Goal: Task Accomplishment & Management: Use online tool/utility

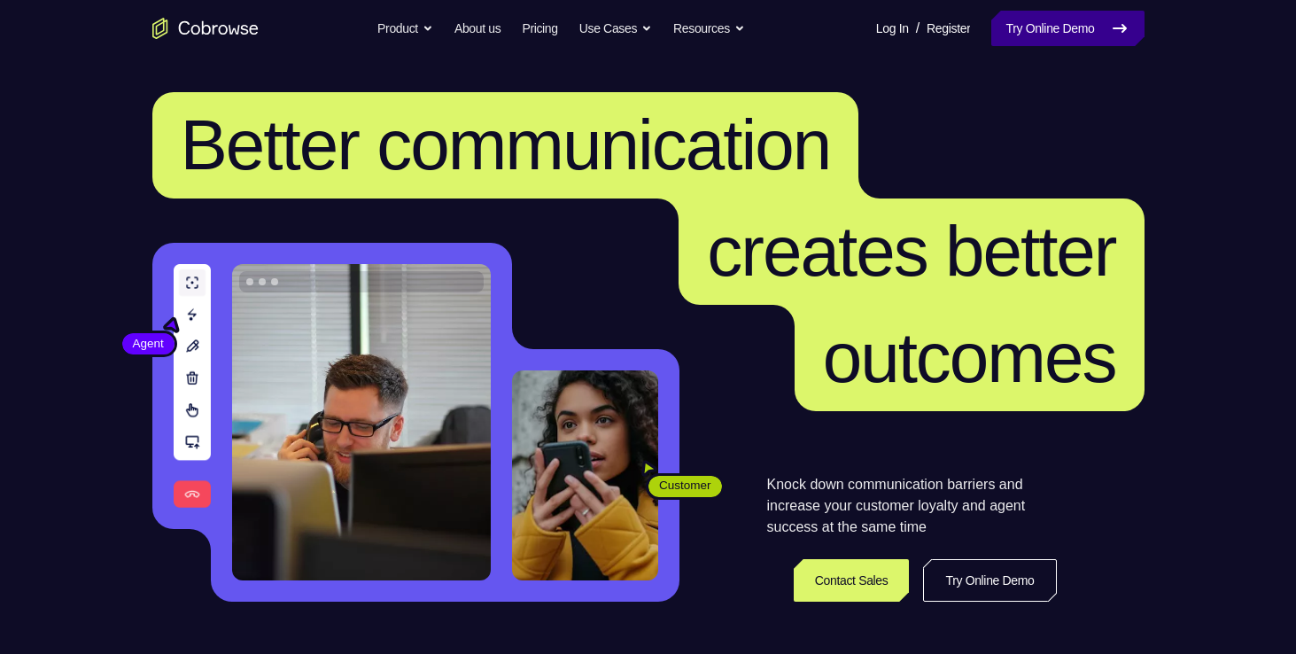
click at [1037, 43] on link "Try Online Demo" at bounding box center [1067, 28] width 152 height 35
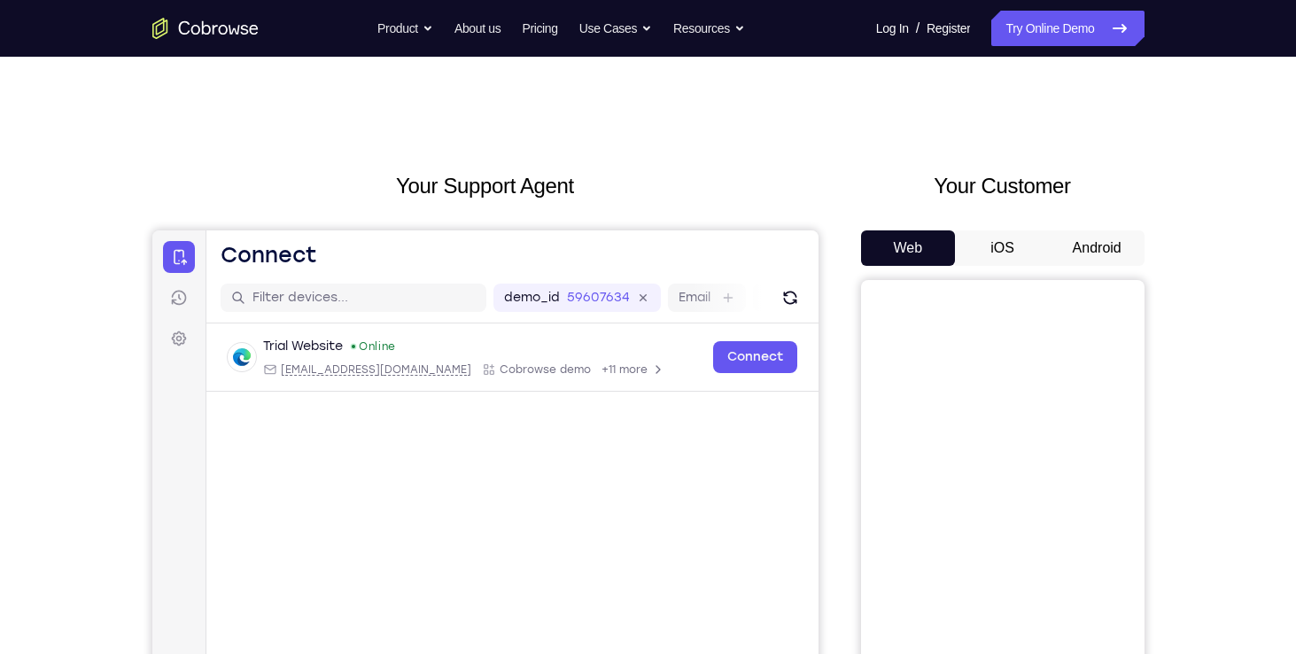
click at [1119, 247] on button "Android" at bounding box center [1097, 247] width 95 height 35
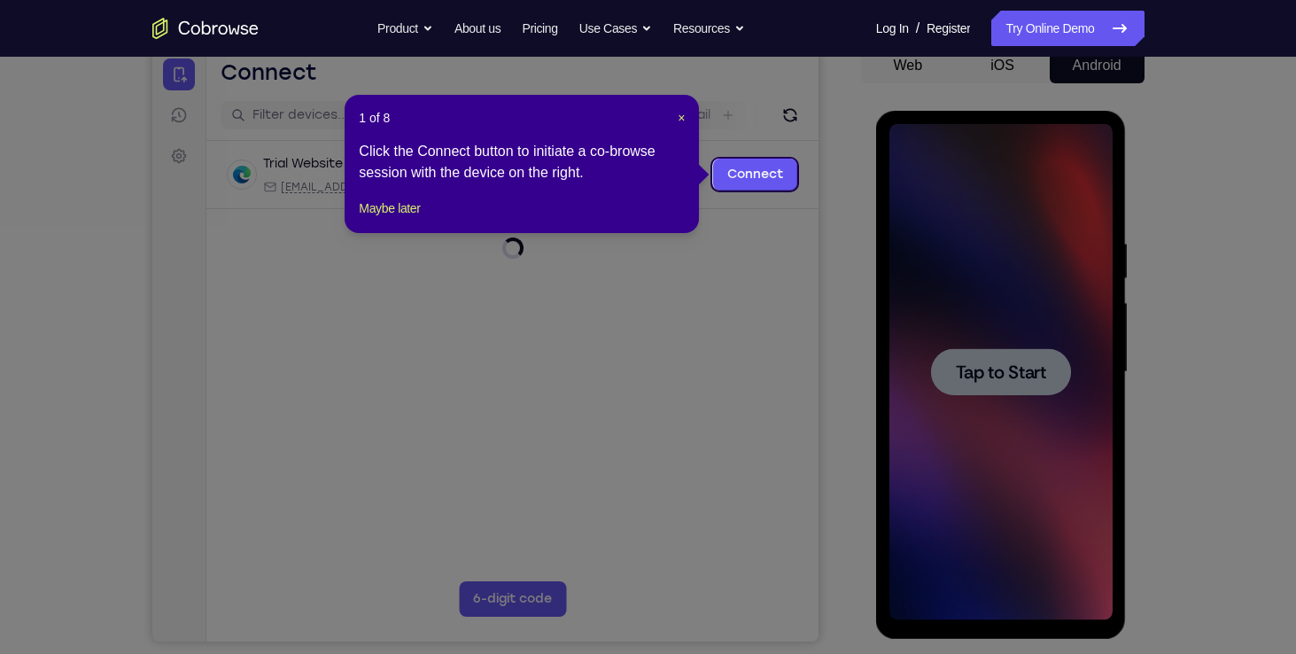
click at [1026, 250] on icon at bounding box center [654, 327] width 1309 height 654
click at [679, 117] on span "×" at bounding box center [681, 118] width 7 height 14
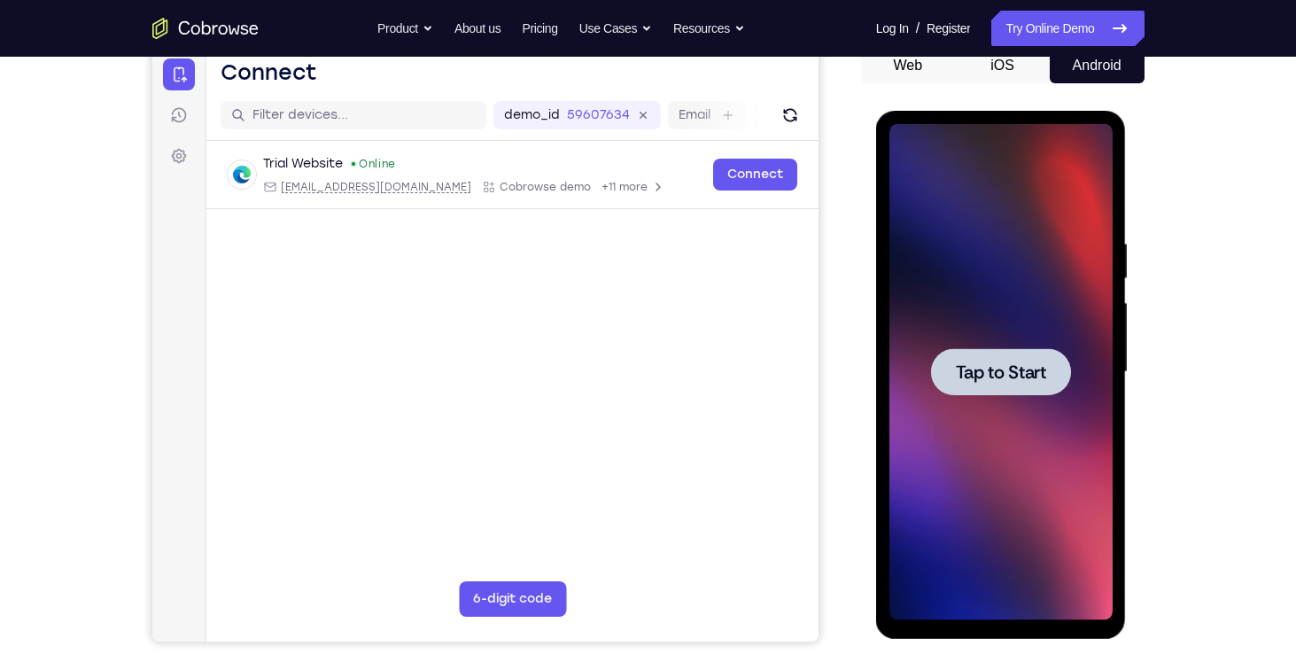
click at [993, 423] on div at bounding box center [1000, 372] width 223 height 496
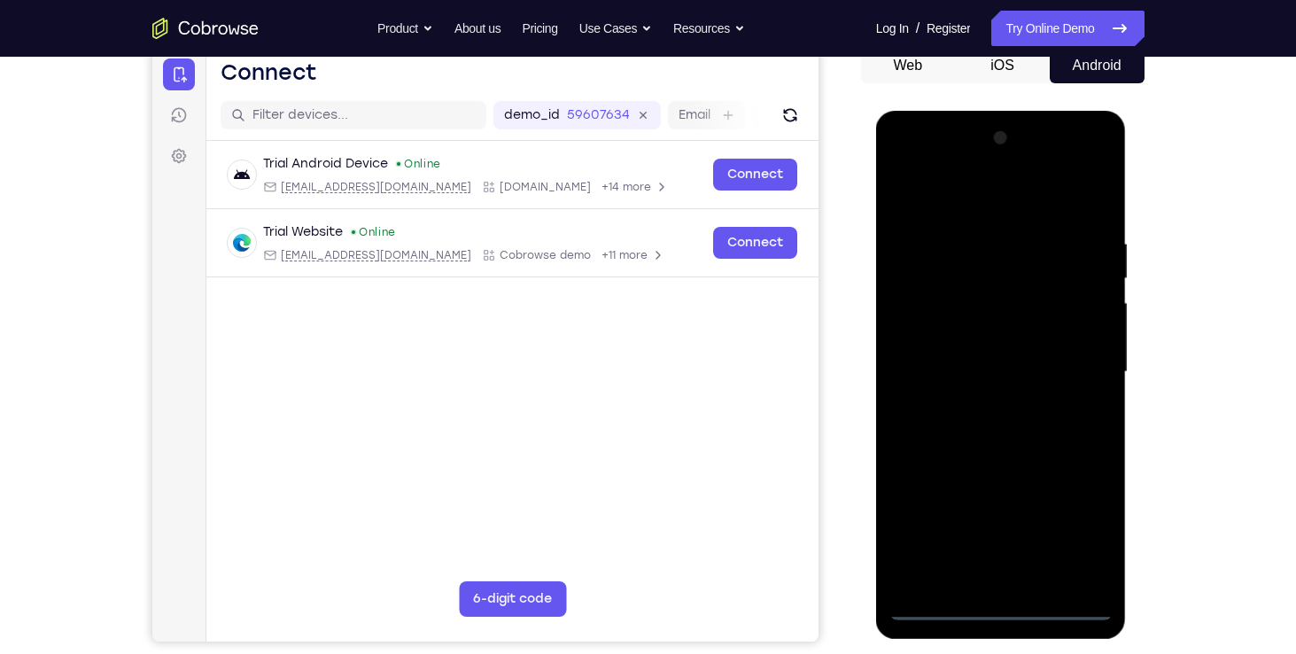
click at [998, 609] on div at bounding box center [1000, 372] width 223 height 496
click at [1077, 522] on div at bounding box center [1000, 372] width 223 height 496
click at [904, 162] on div at bounding box center [1000, 372] width 223 height 496
click at [1077, 365] on div at bounding box center [1000, 372] width 223 height 496
click at [982, 404] on div at bounding box center [1000, 372] width 223 height 496
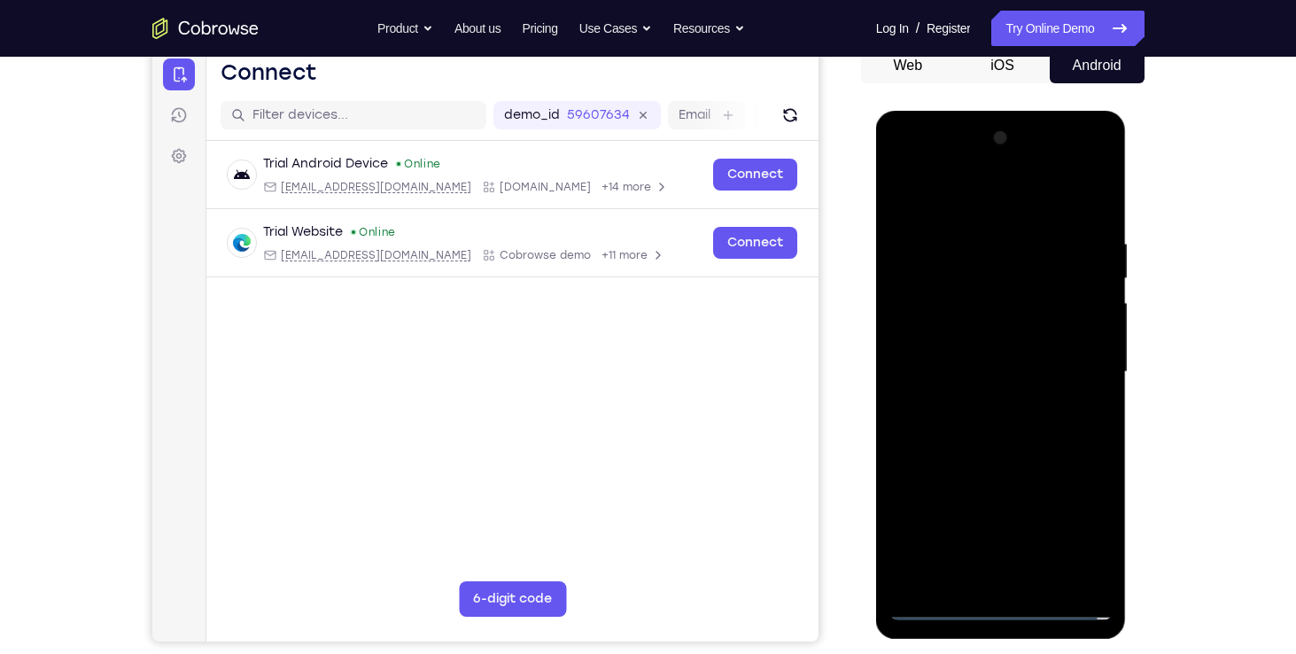
click at [1007, 349] on div at bounding box center [1000, 372] width 223 height 496
click at [1016, 333] on div at bounding box center [1000, 372] width 223 height 496
click at [1009, 372] on div at bounding box center [1000, 372] width 223 height 496
click at [976, 437] on div at bounding box center [1000, 372] width 223 height 496
click at [966, 459] on div at bounding box center [1000, 372] width 223 height 496
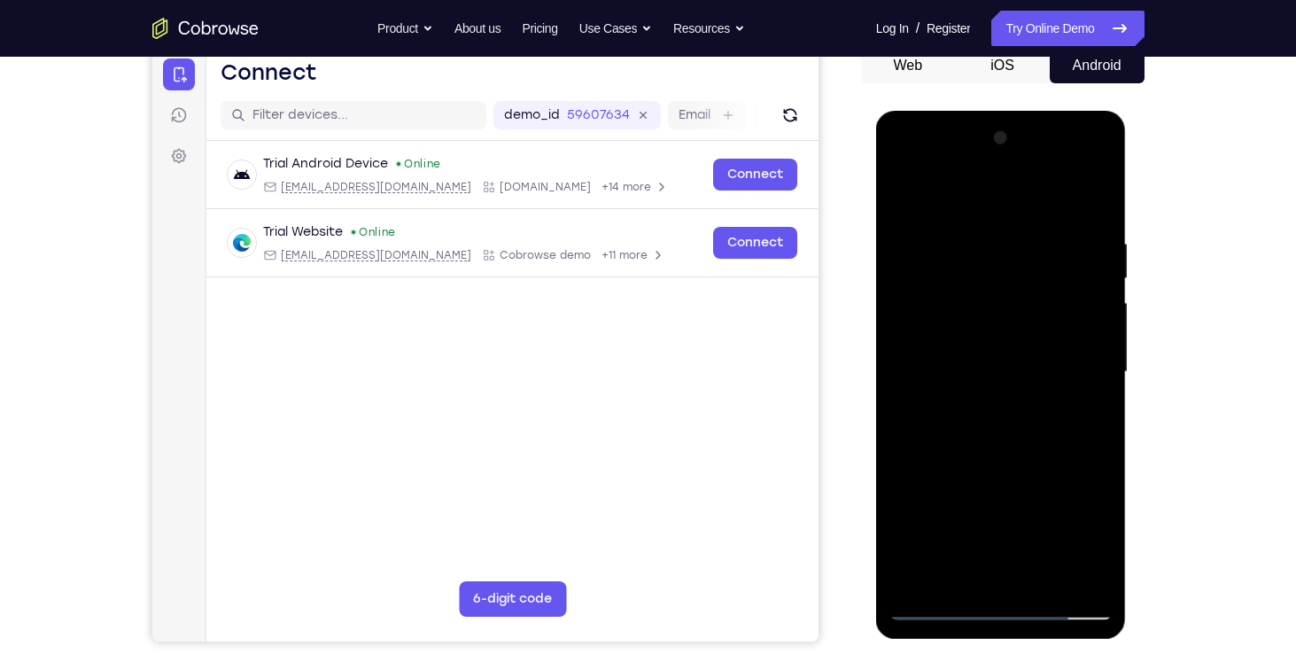
click at [1050, 588] on div at bounding box center [1000, 372] width 223 height 496
click at [1021, 462] on div at bounding box center [1000, 372] width 223 height 496
click at [941, 607] on div at bounding box center [1000, 372] width 223 height 496
click at [974, 238] on div at bounding box center [1000, 372] width 223 height 496
click at [1085, 404] on div at bounding box center [1000, 372] width 223 height 496
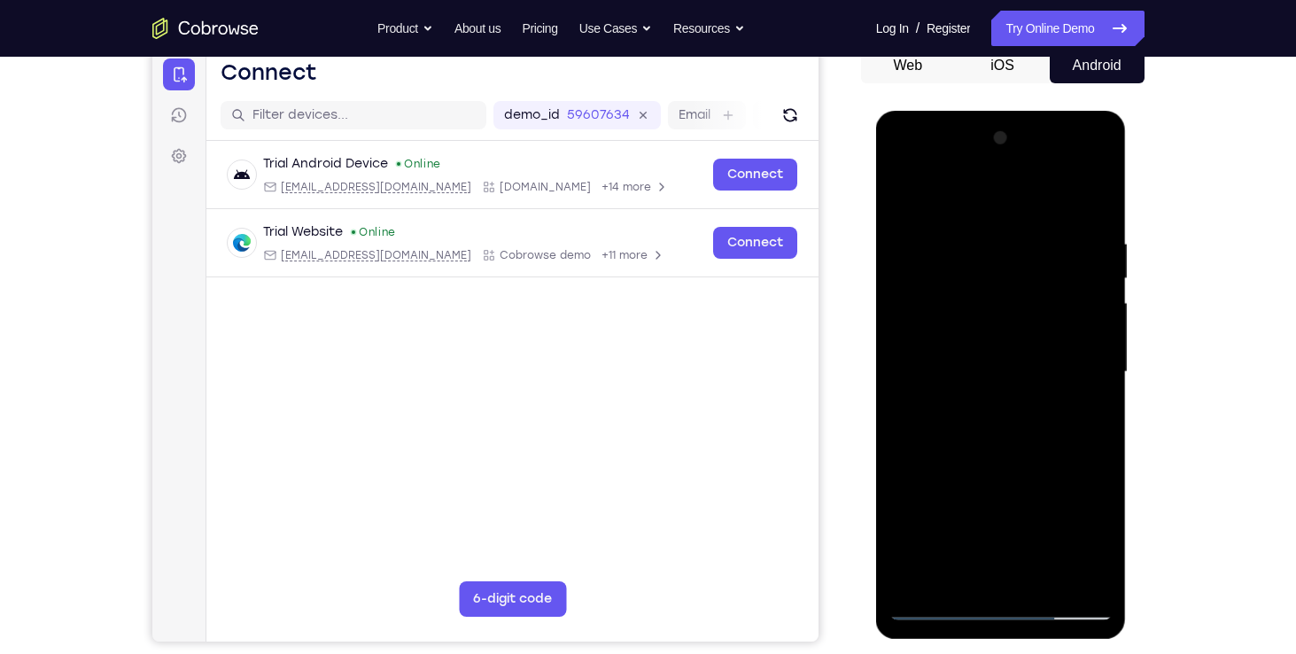
click at [1085, 404] on div at bounding box center [1000, 372] width 223 height 496
click at [1083, 375] on div at bounding box center [1000, 372] width 223 height 496
drag, startPoint x: 1075, startPoint y: 322, endPoint x: 987, endPoint y: 319, distance: 87.8
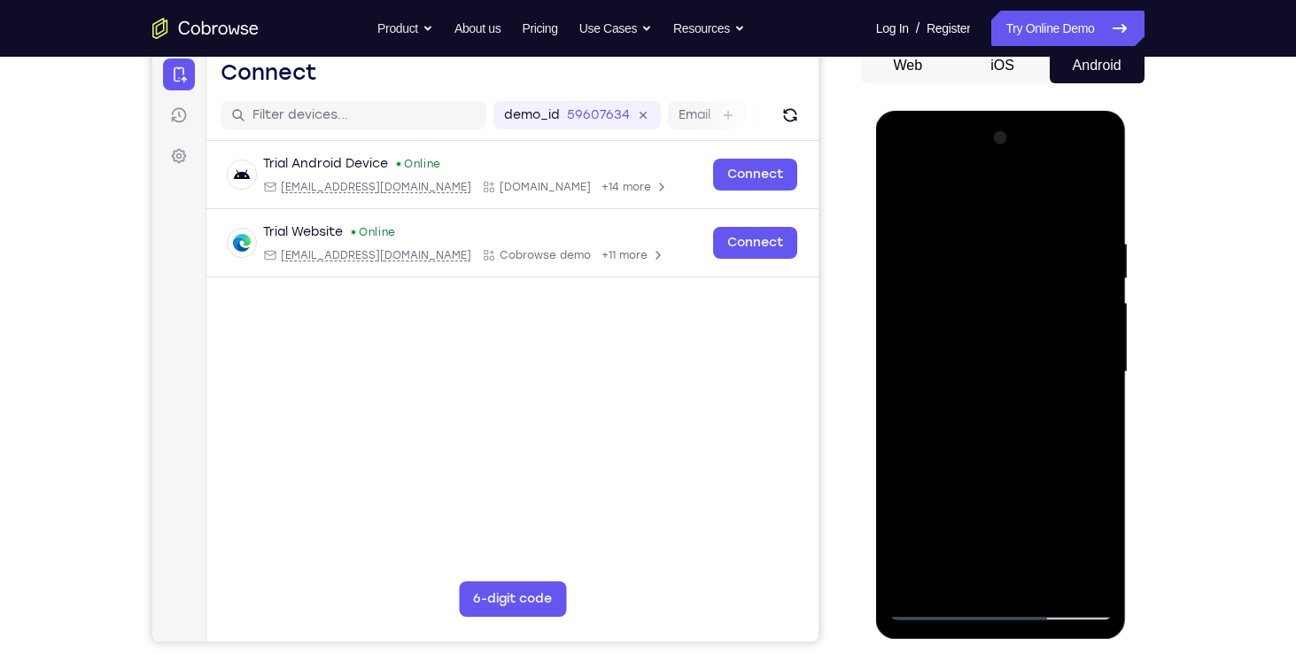
click at [987, 319] on div at bounding box center [1000, 372] width 223 height 496
click at [1091, 195] on div at bounding box center [1000, 372] width 223 height 496
click at [1078, 169] on div at bounding box center [1000, 372] width 223 height 496
click at [921, 161] on div at bounding box center [1000, 372] width 223 height 496
click at [923, 323] on div at bounding box center [1000, 372] width 223 height 496
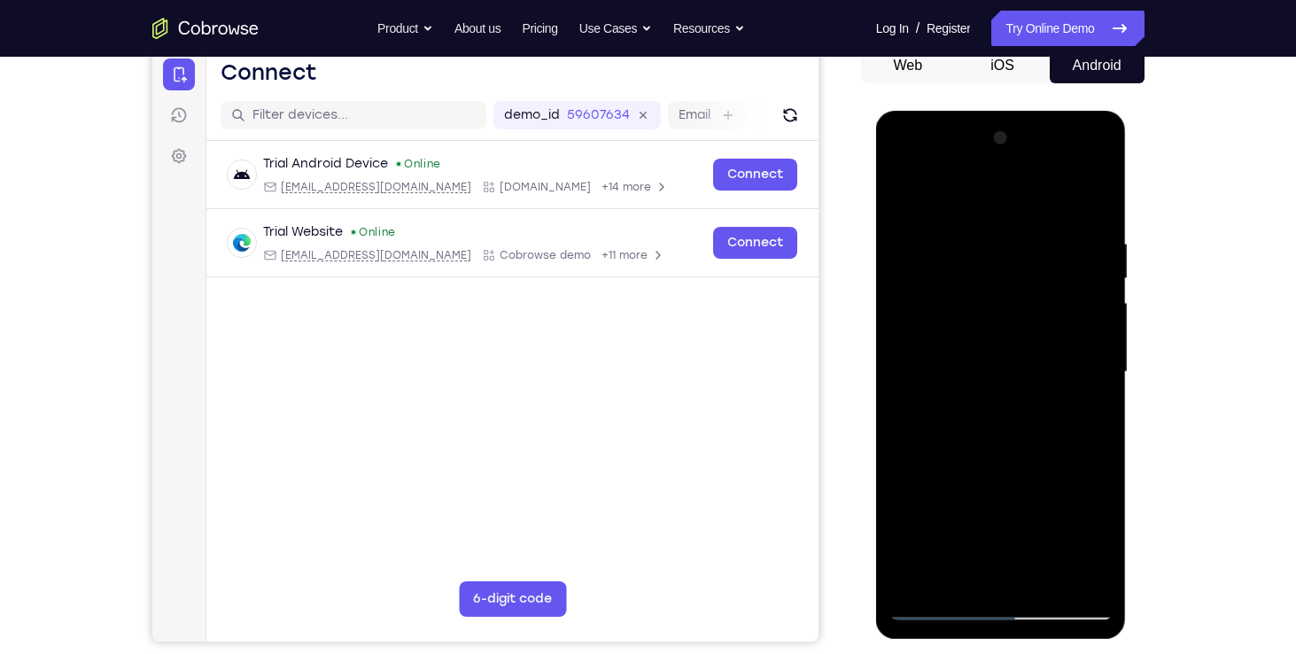
drag, startPoint x: 1041, startPoint y: 408, endPoint x: 1037, endPoint y: 307, distance: 100.2
click at [1037, 307] on div at bounding box center [1000, 372] width 223 height 496
click at [1011, 549] on div at bounding box center [1000, 372] width 223 height 496
click at [1078, 167] on div at bounding box center [1000, 372] width 223 height 496
click at [970, 237] on div at bounding box center [1000, 372] width 223 height 496
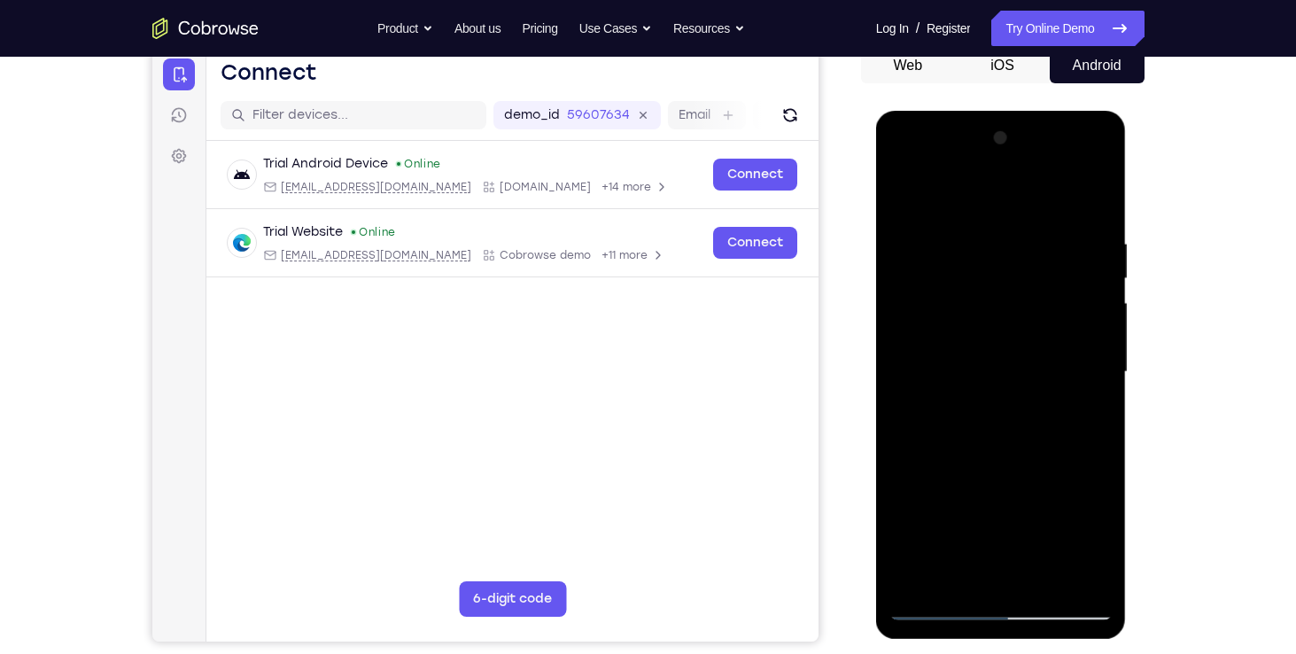
click at [1036, 239] on div at bounding box center [1000, 372] width 223 height 496
click at [1089, 361] on div at bounding box center [1000, 372] width 223 height 496
click at [939, 603] on div at bounding box center [1000, 372] width 223 height 496
